Goal: Task Accomplishment & Management: Use online tool/utility

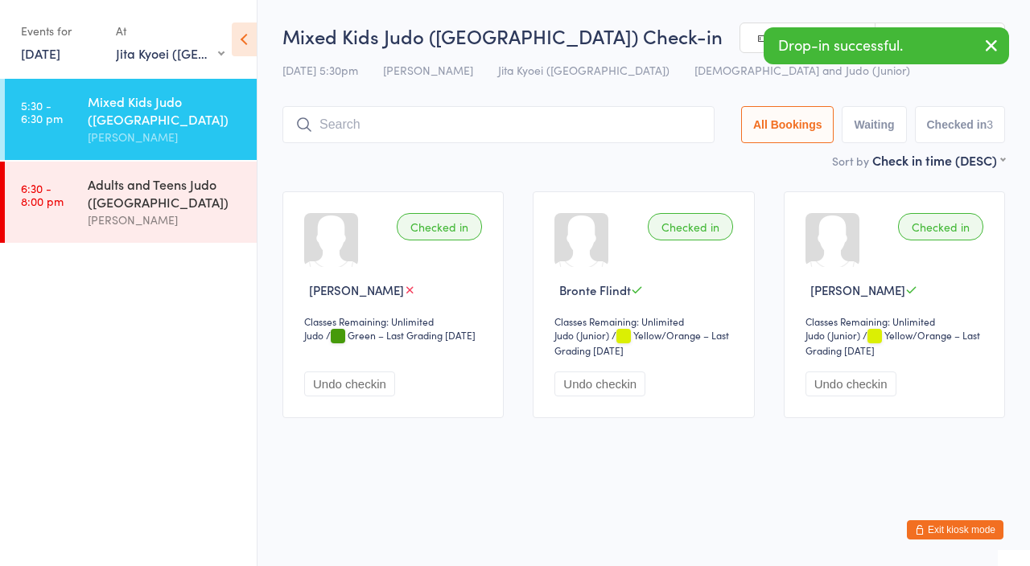
select select "1"
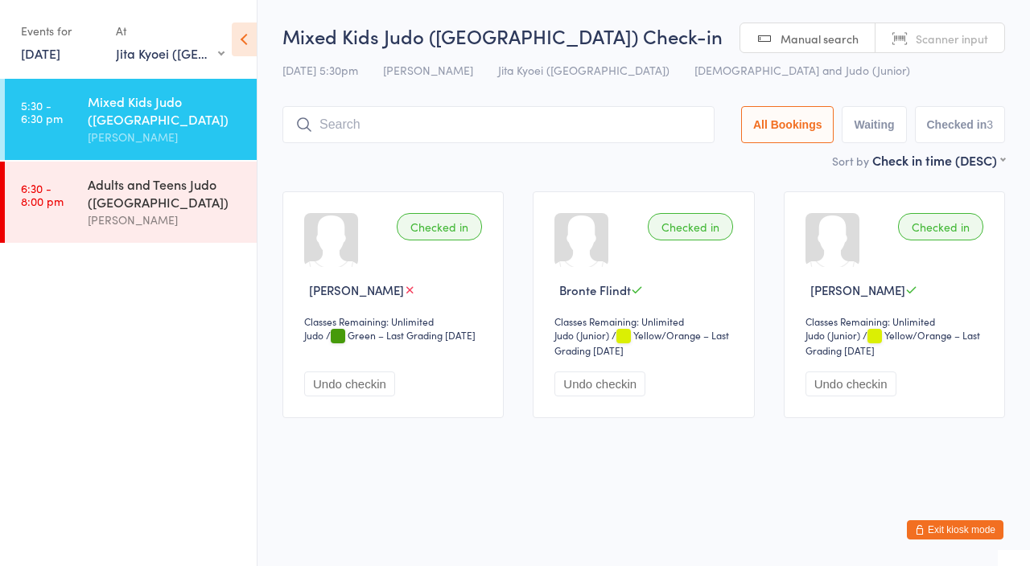
click at [366, 385] on button "Undo checkin" at bounding box center [349, 384] width 91 height 25
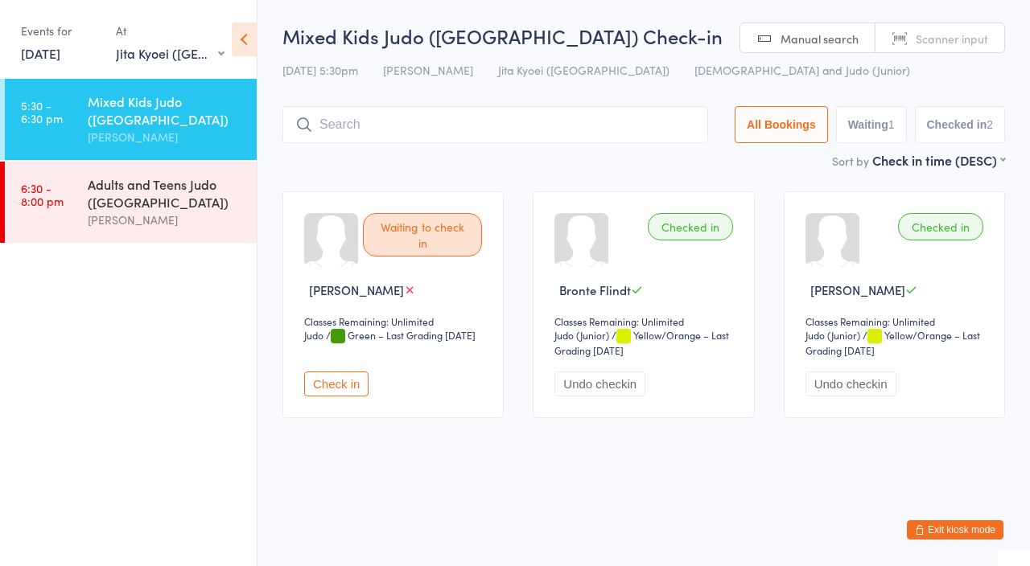
click at [152, 222] on div "[PERSON_NAME]" at bounding box center [165, 220] width 155 height 19
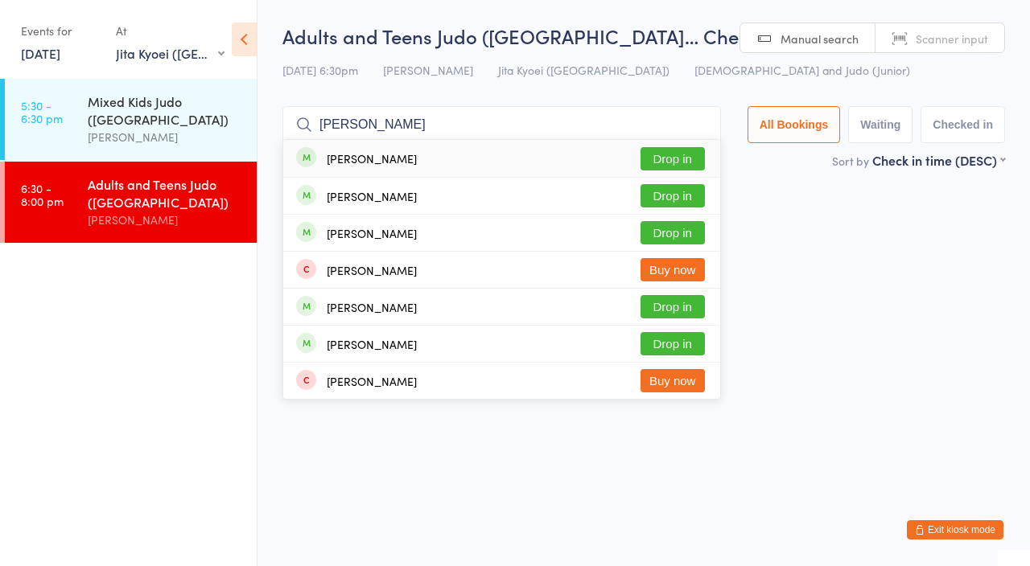
type input "[PERSON_NAME]"
click at [685, 192] on button "Drop in" at bounding box center [672, 195] width 64 height 23
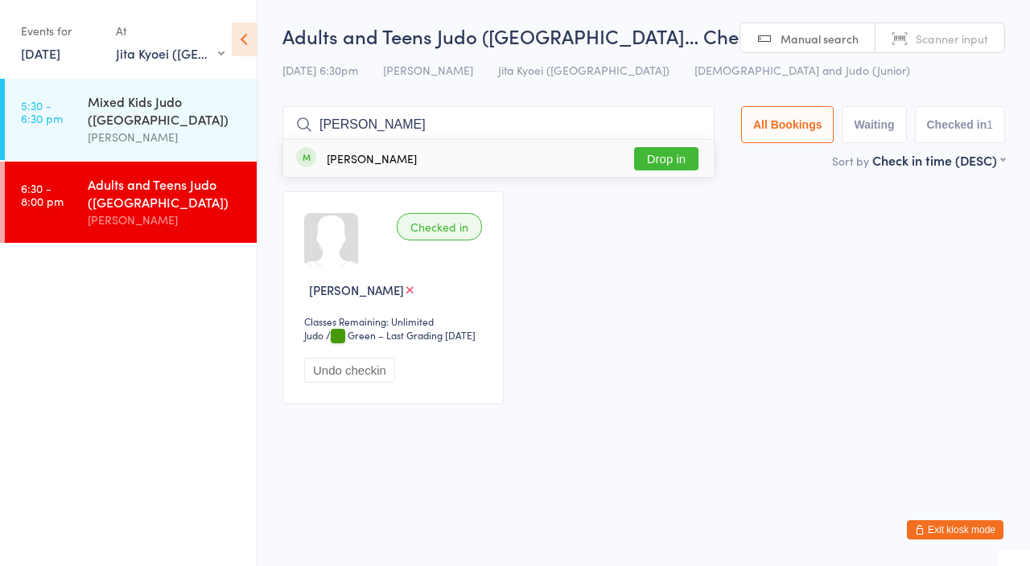
type input "[PERSON_NAME]"
click at [673, 163] on button "Drop in" at bounding box center [666, 158] width 64 height 23
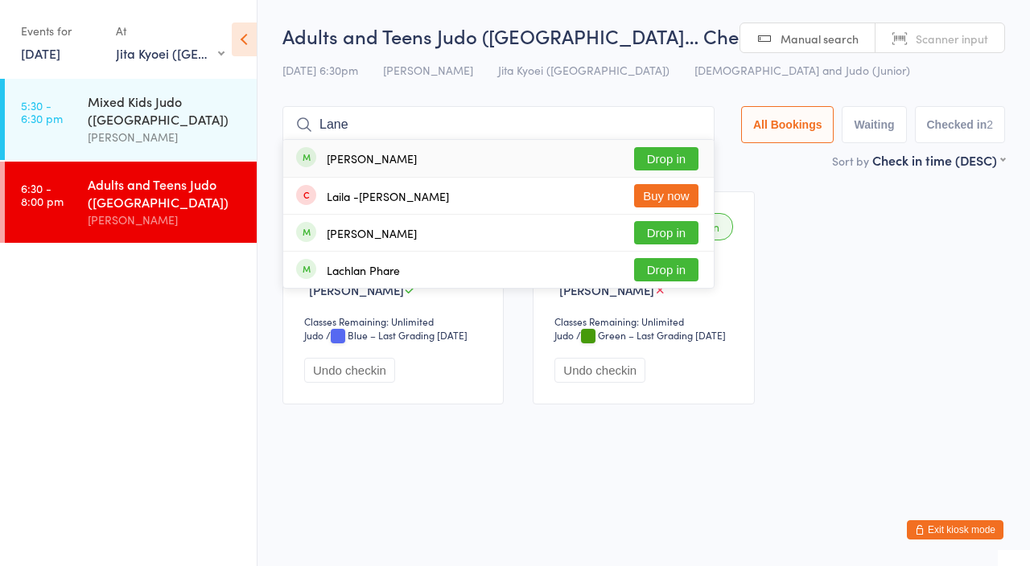
type input "Lane"
click at [675, 156] on button "Drop in" at bounding box center [666, 158] width 64 height 23
